Goal: Task Accomplishment & Management: Use online tool/utility

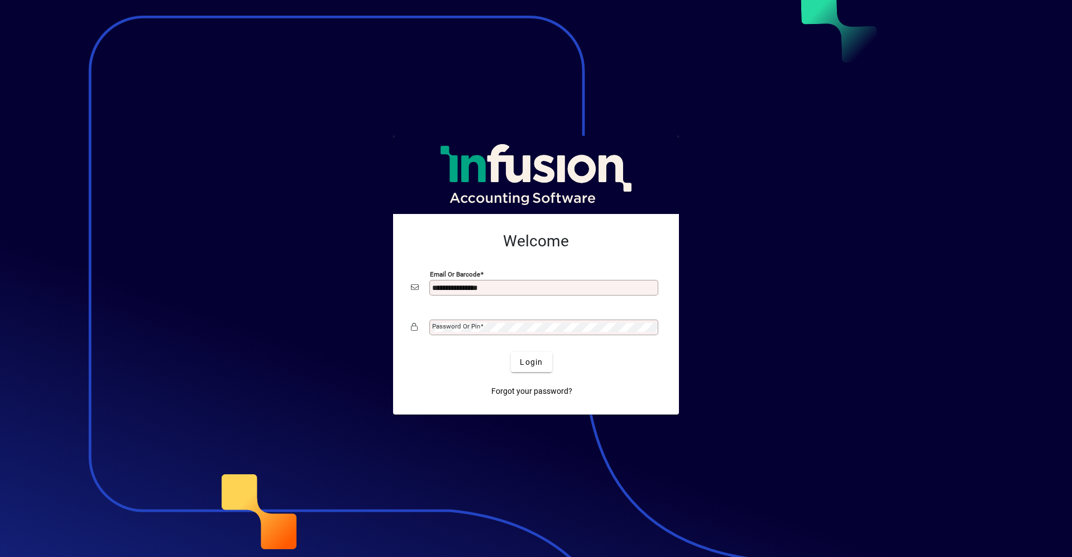
type input "**********"
click at [511, 352] on button "Login" at bounding box center [531, 362] width 41 height 20
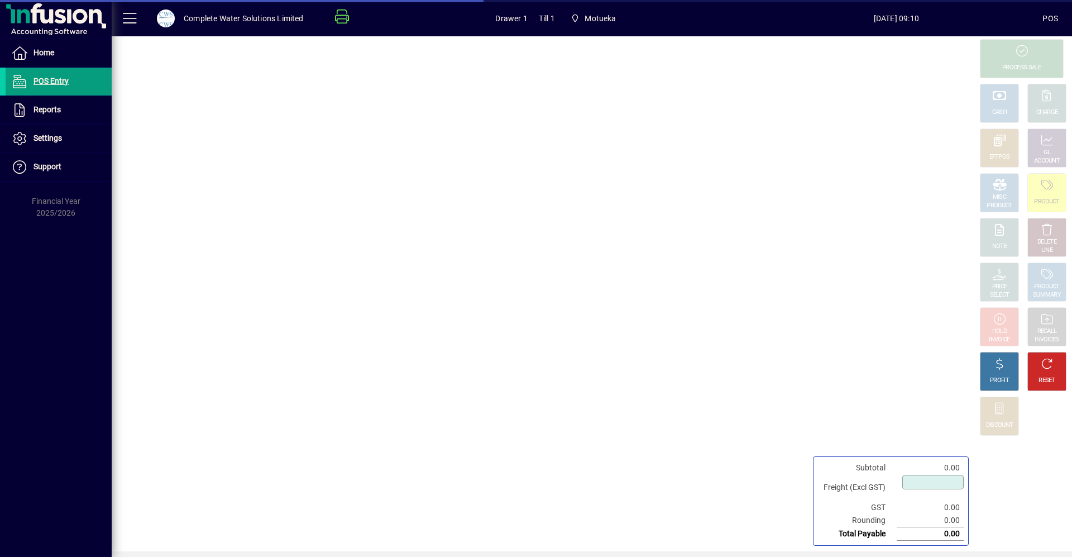
type input "****"
